Goal: Book appointment/travel/reservation

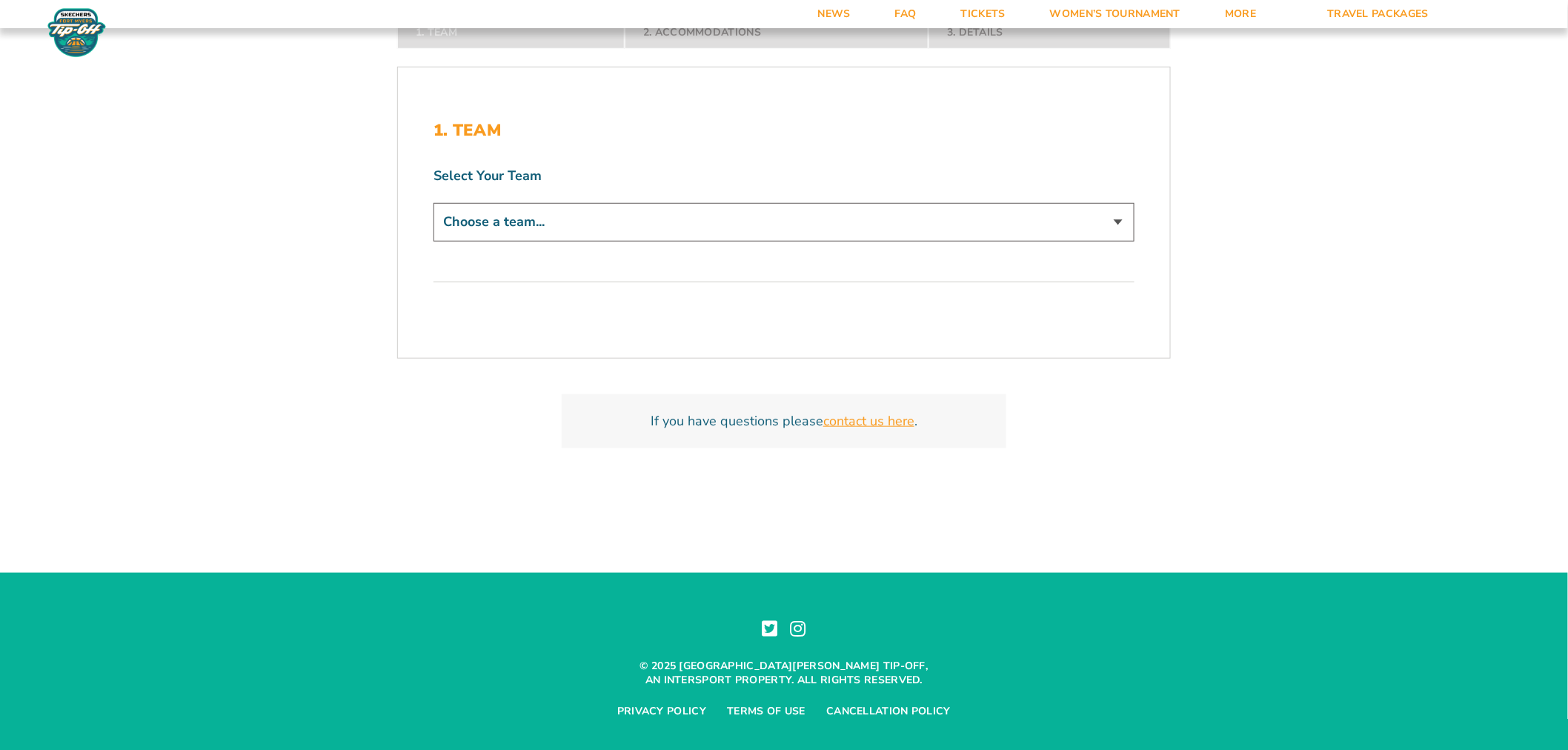
select select "16618"
click at [434, 203] on select "Choose a team... [US_STATE] Tar Heels [PERSON_NAME] Bison VMI Keydets" at bounding box center [784, 221] width 701 height 38
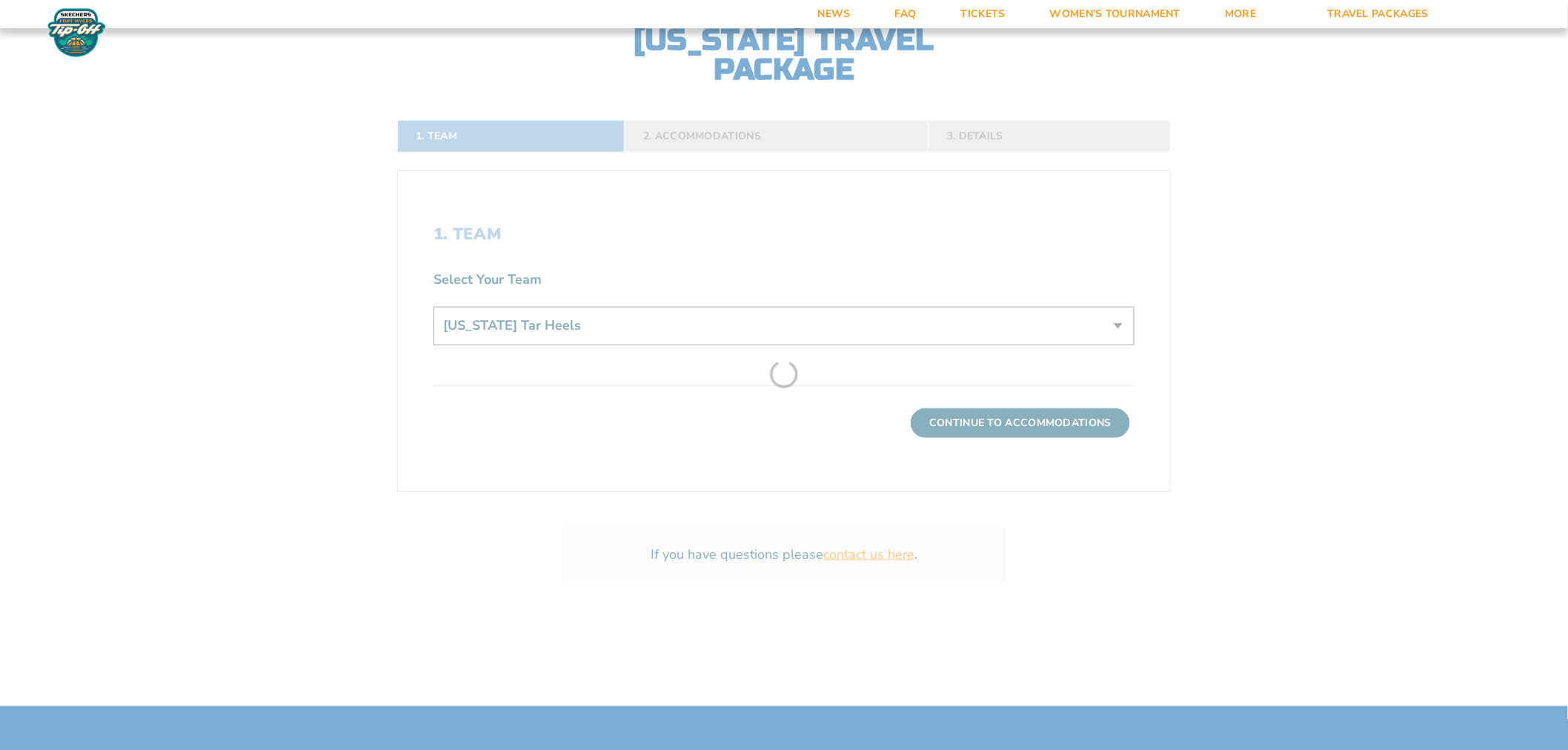
scroll to position [515, 0]
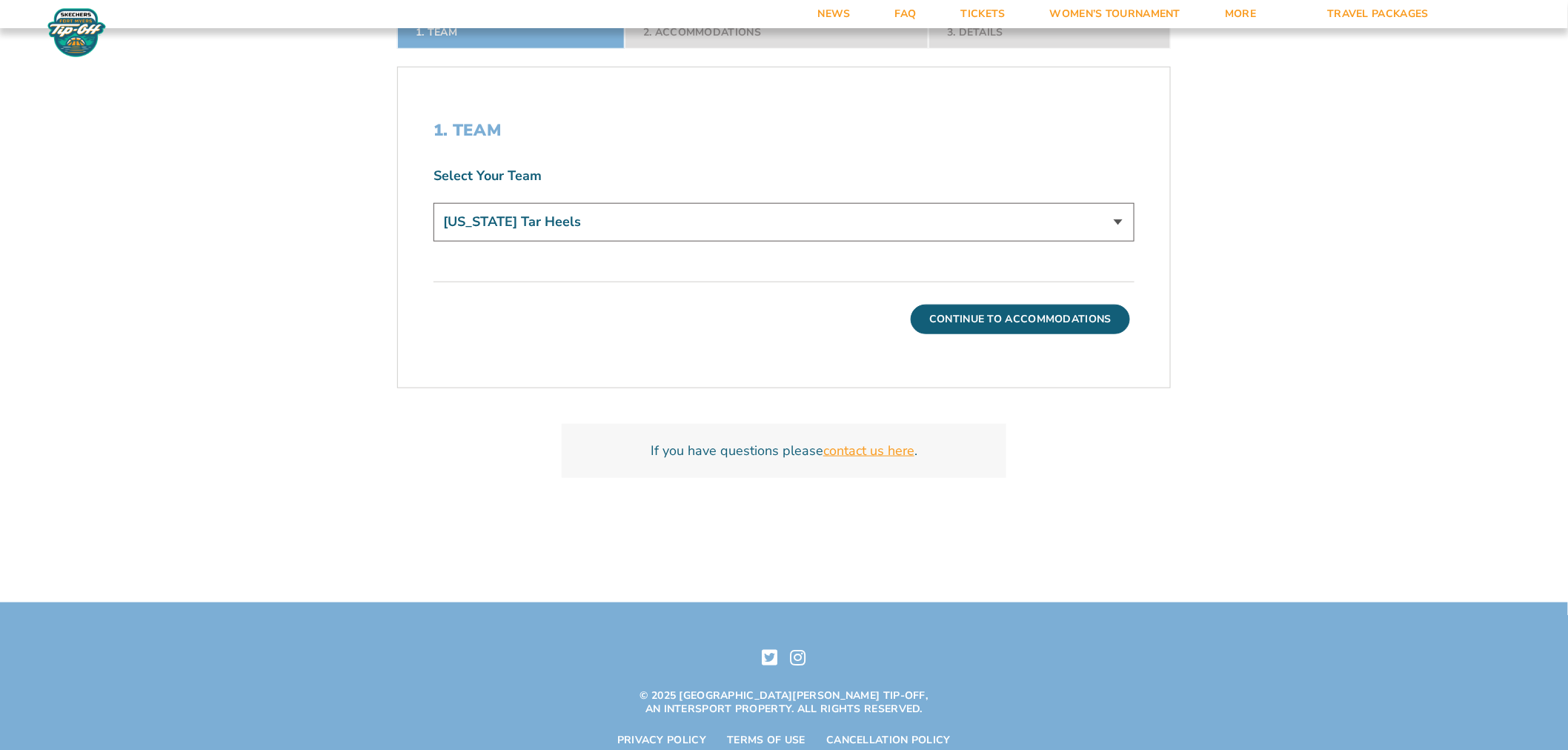
drag, startPoint x: 701, startPoint y: 193, endPoint x: 300, endPoint y: 77, distance: 417.4
click at [700, 191] on div "Select Your Team Choose a team... [US_STATE] Tar Heels [PERSON_NAME] Bison VMI …" at bounding box center [784, 206] width 701 height 79
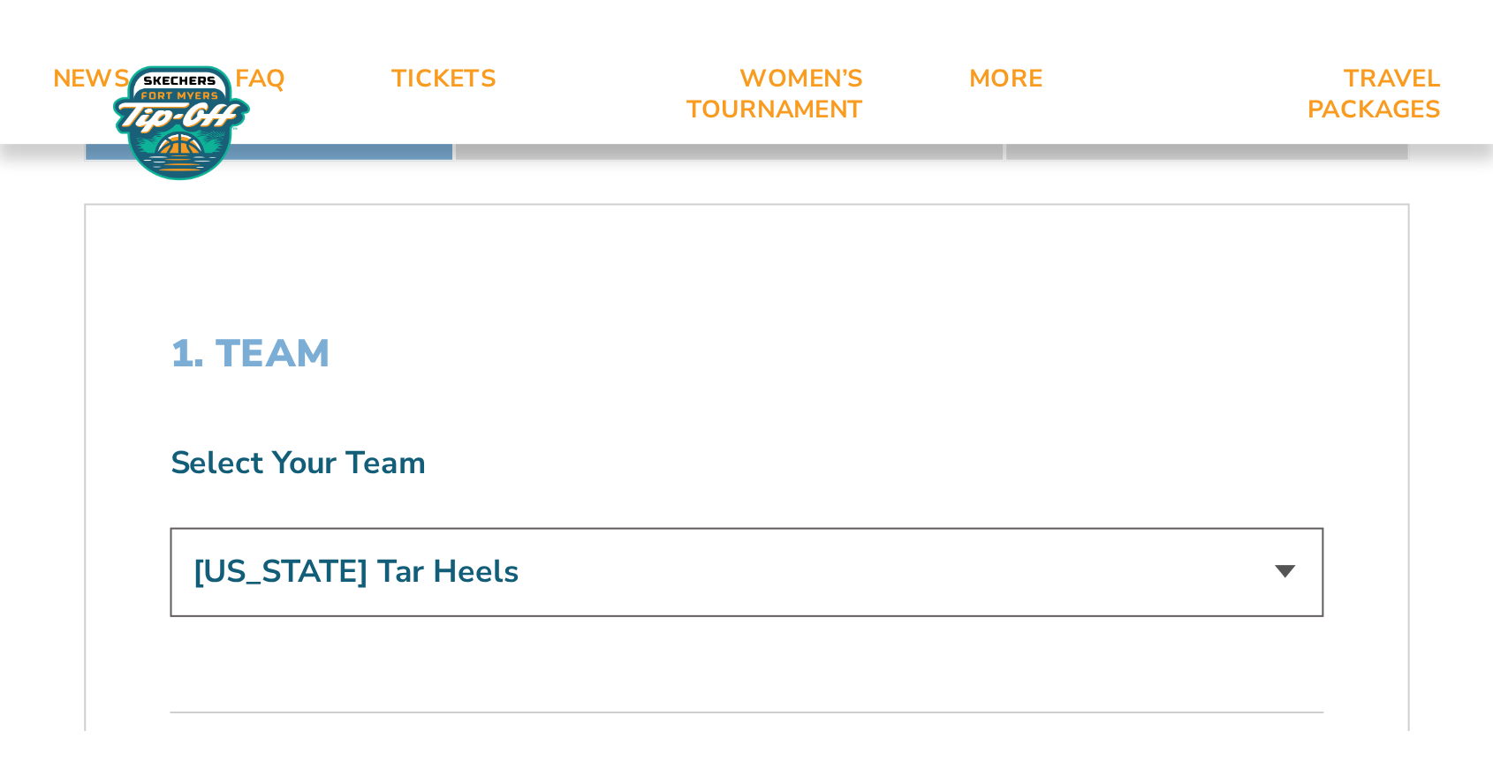
scroll to position [558, 0]
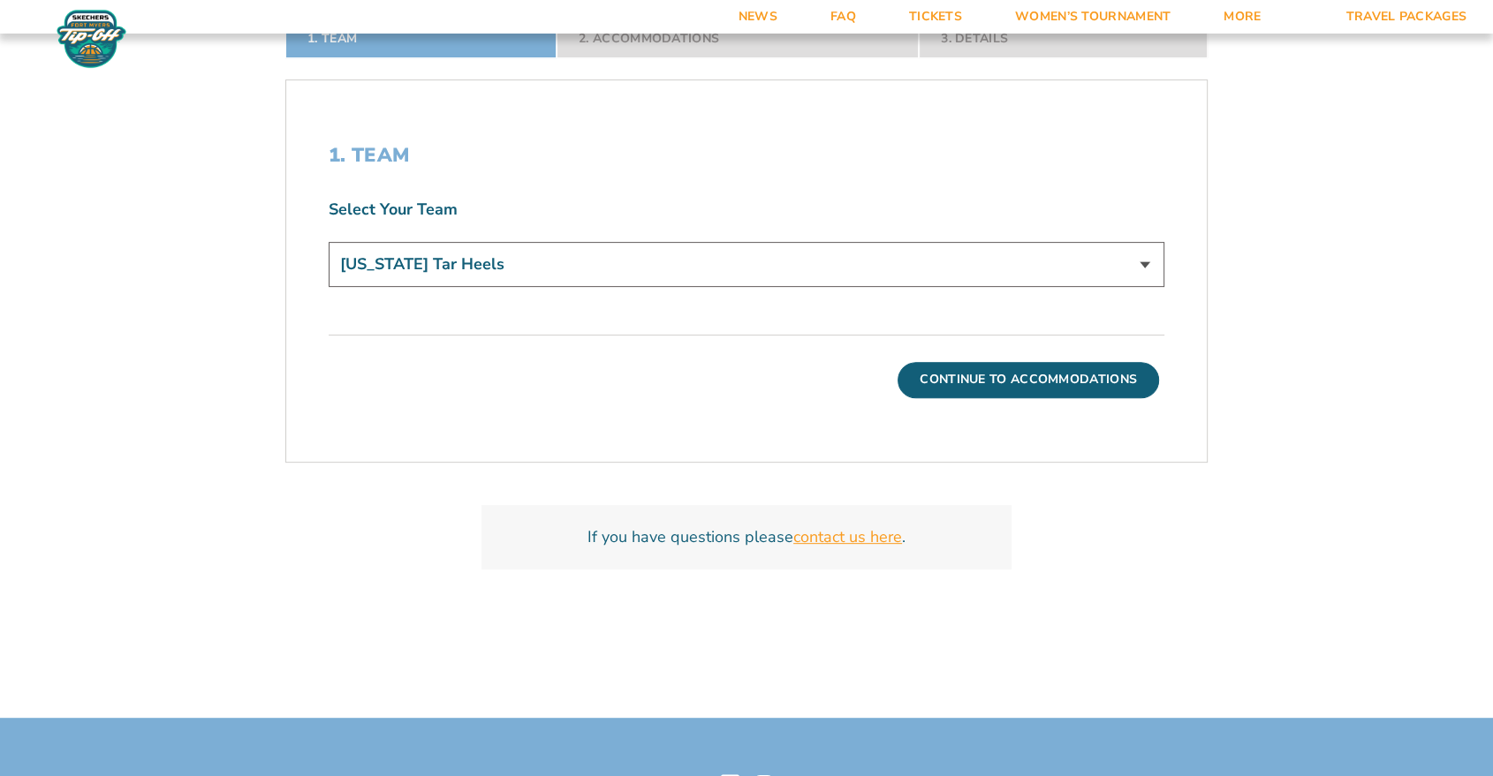
click at [447, 283] on select "Choose a team... [US_STATE] Tar Heels [PERSON_NAME] Bison VMI Keydets" at bounding box center [747, 264] width 836 height 45
click at [473, 266] on select "Choose a team... [US_STATE] Tar Heels [PERSON_NAME] Bison VMI Keydets" at bounding box center [747, 264] width 836 height 45
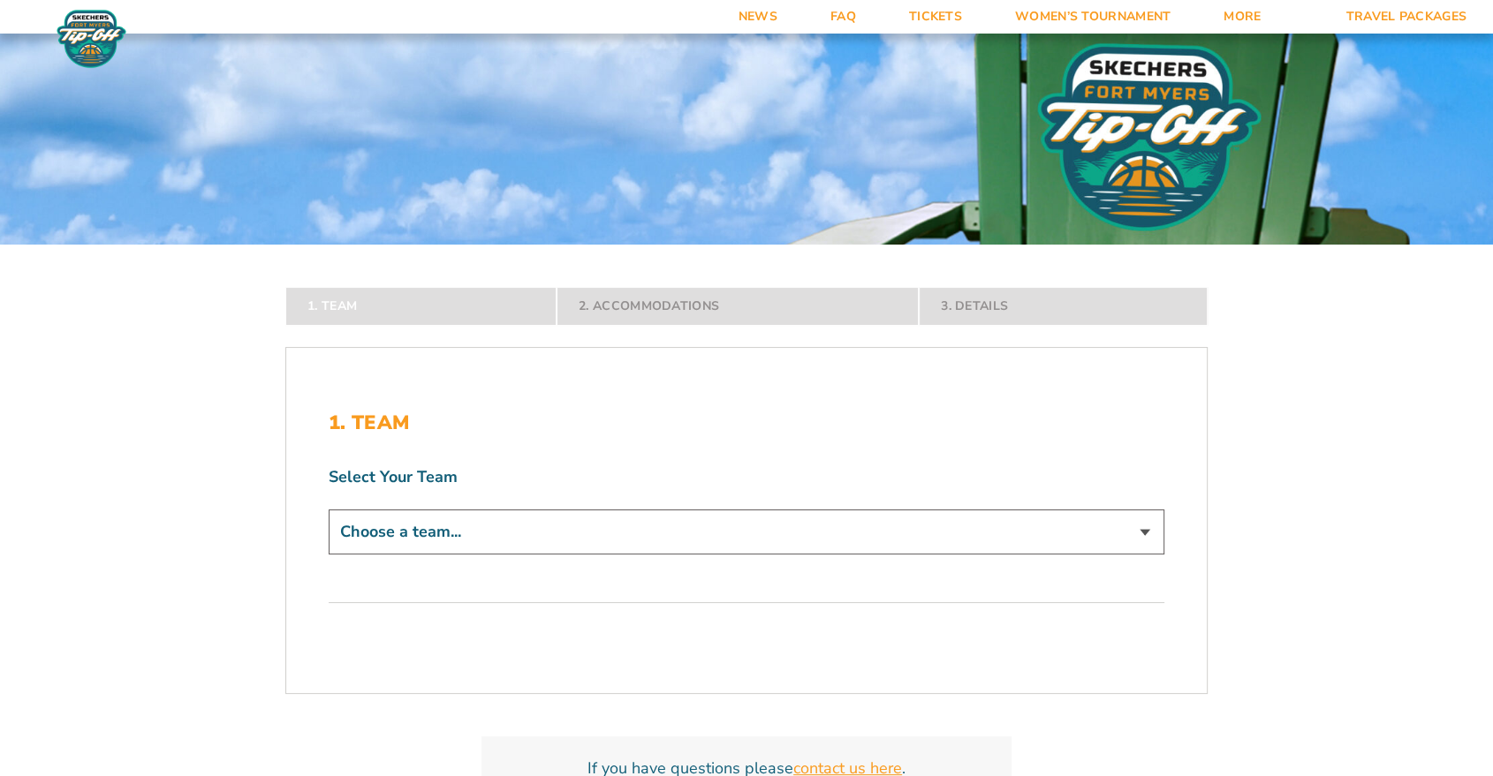
scroll to position [294, 0]
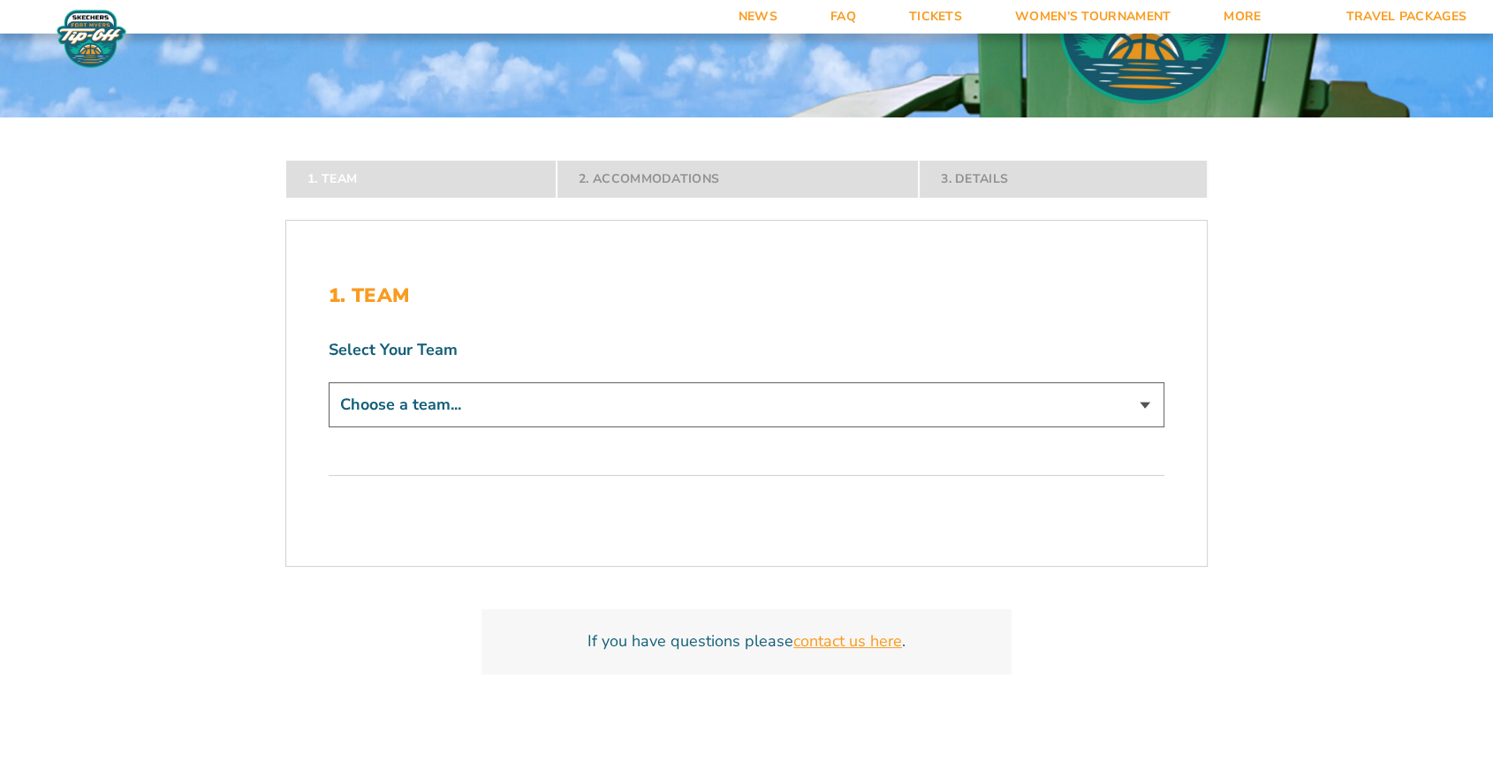
click at [530, 397] on select "Choose a team... ECU Pirates Michigan State Spartans Bowling Green Falcons Buff…" at bounding box center [747, 404] width 836 height 45
